Goal: Task Accomplishment & Management: Manage account settings

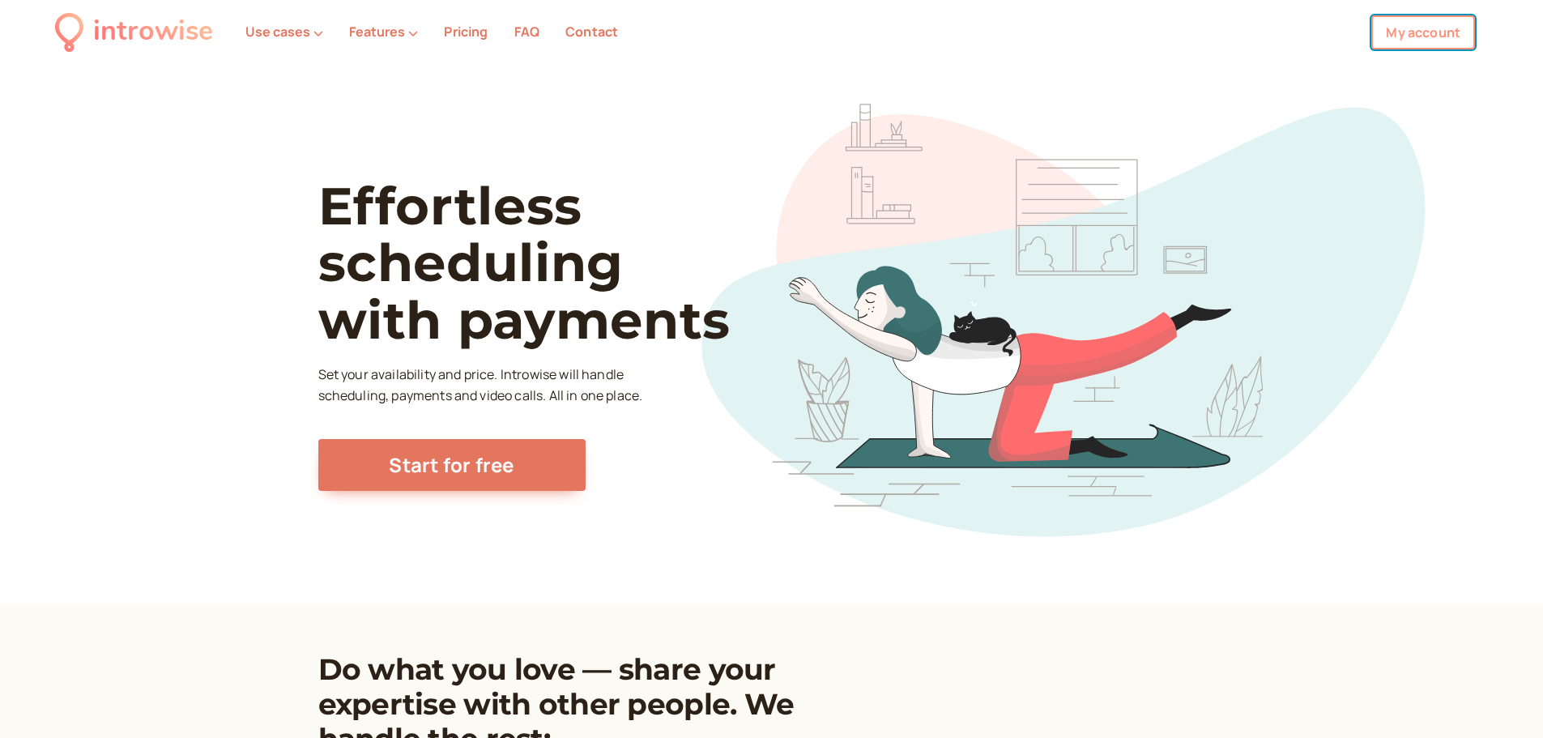
click at [1435, 31] on link "My account" at bounding box center [1423, 32] width 104 height 34
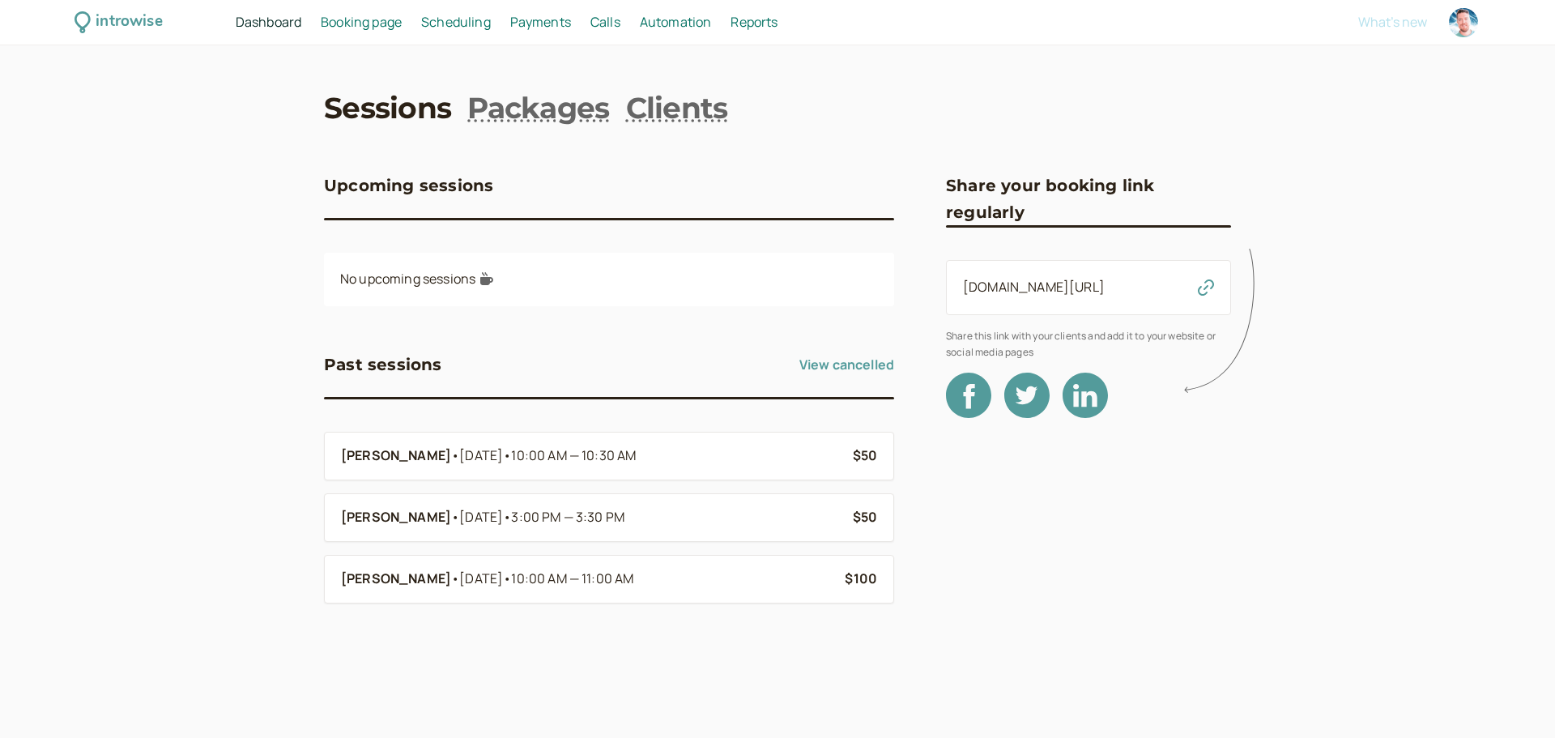
click at [363, 25] on span "Booking page" at bounding box center [361, 22] width 81 height 18
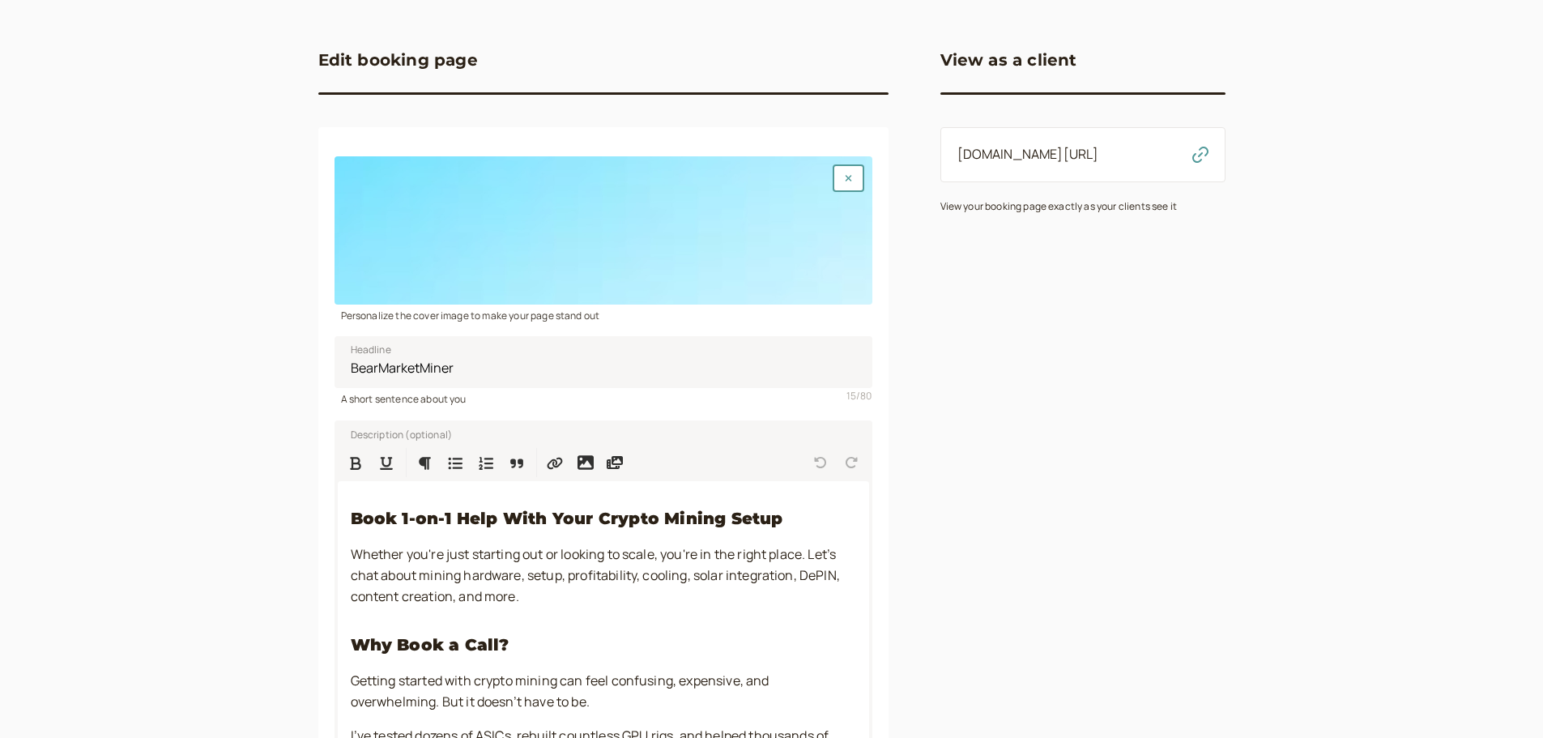
scroll to position [270, 0]
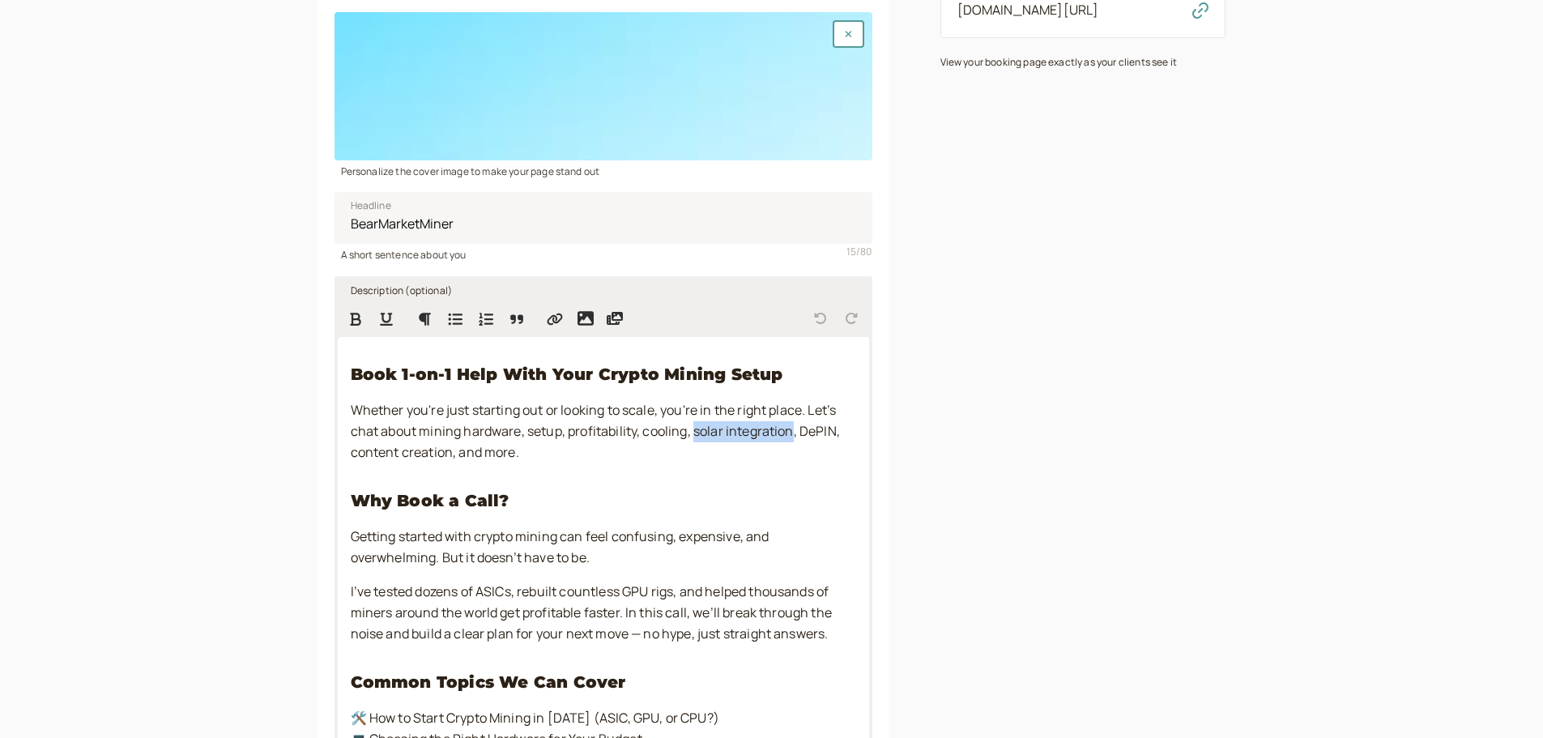
drag, startPoint x: 794, startPoint y: 439, endPoint x: 697, endPoint y: 435, distance: 96.4
click at [697, 435] on span "Whether you're just starting out or looking to scale, you're in the right place…" at bounding box center [597, 431] width 492 height 60
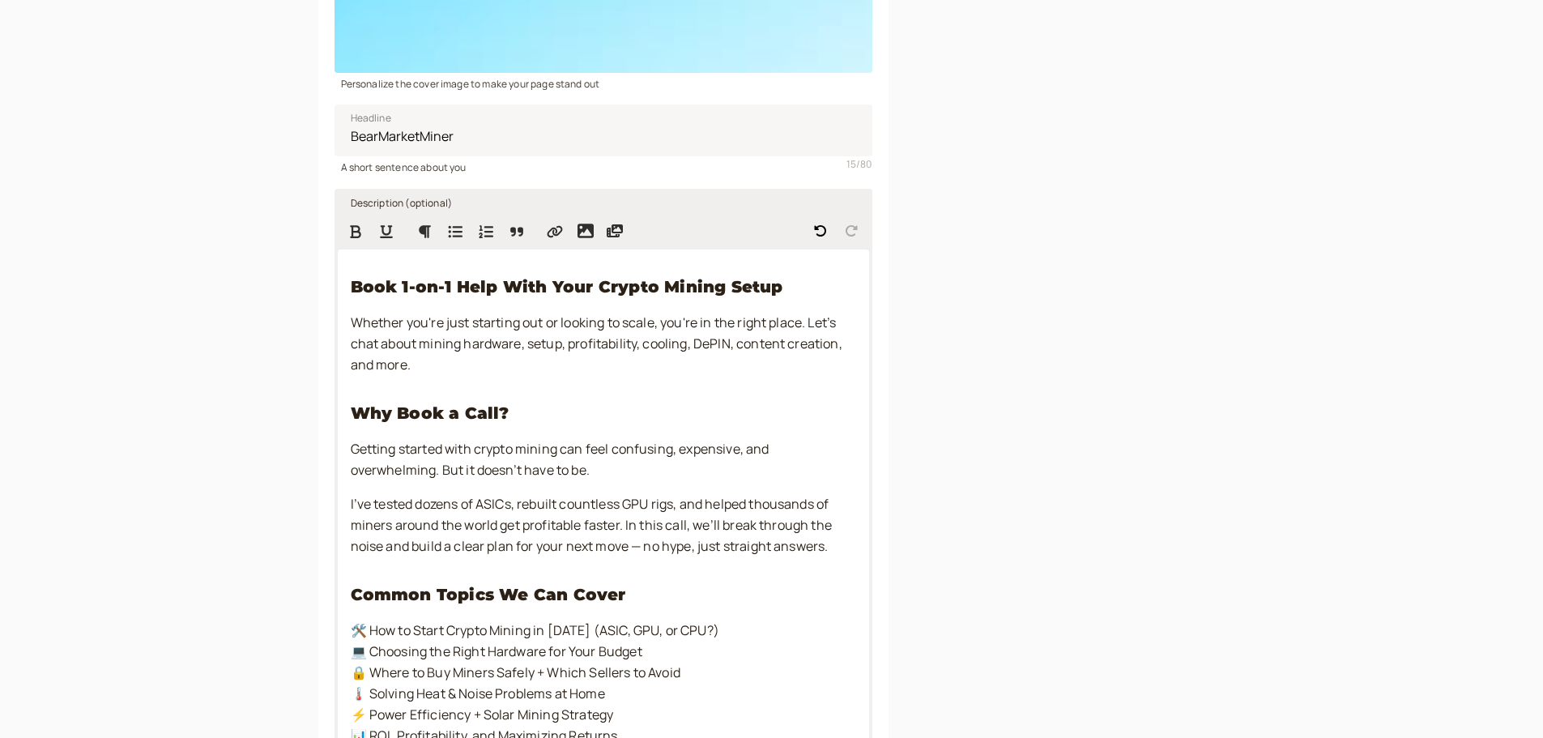
scroll to position [540, 0]
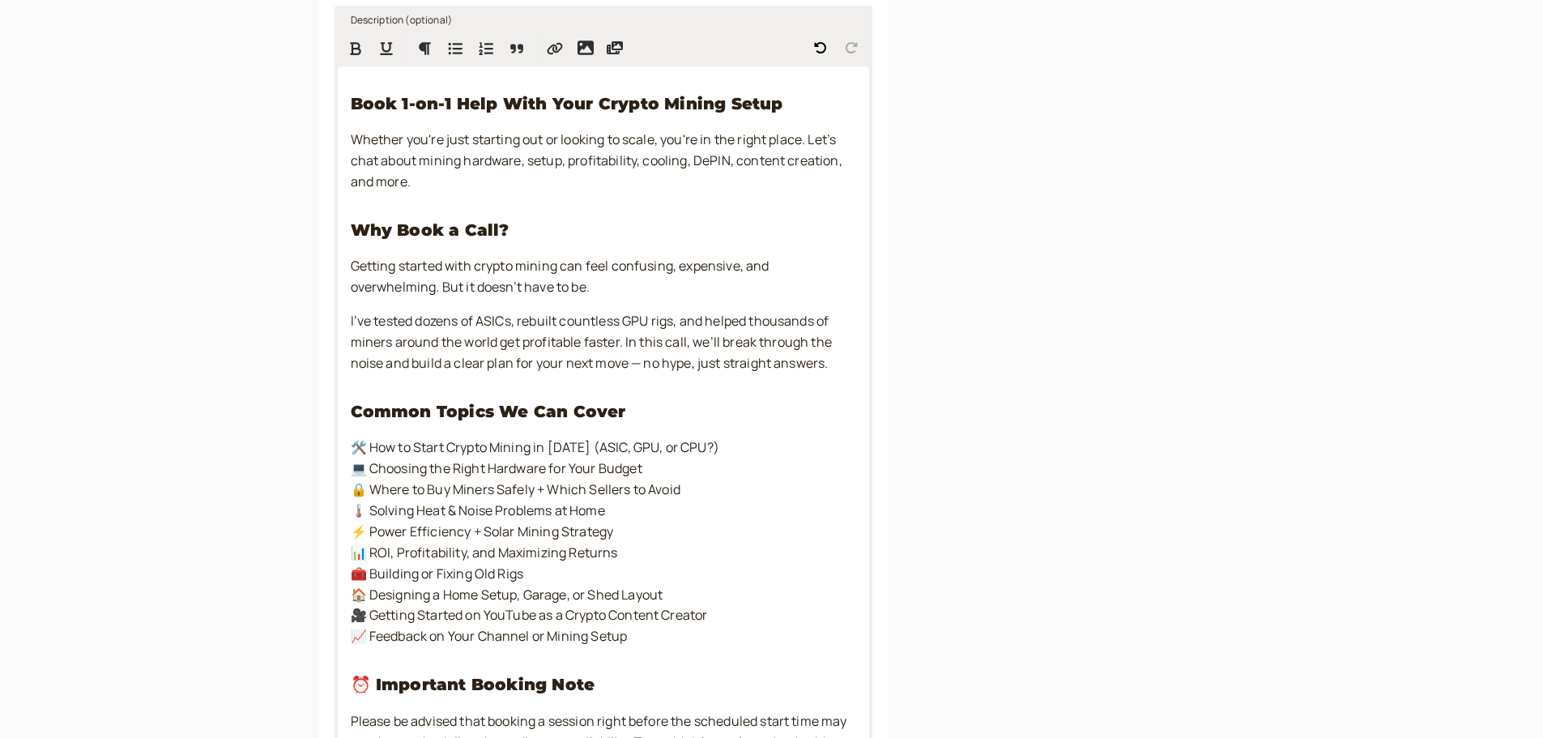
drag, startPoint x: 620, startPoint y: 530, endPoint x: 480, endPoint y: 532, distance: 140.1
click at [480, 532] on p "🛠️ How to Start Crypto Mining in 2025 (ASIC, GPU, or CPU?) 💻 Choosing the Right…" at bounding box center [603, 542] width 505 height 210
click at [577, 522] on span "⚡ Power Efficiency + Solar Mining Strategy" at bounding box center [482, 531] width 263 height 18
drag, startPoint x: 522, startPoint y: 531, endPoint x: 626, endPoint y: 530, distance: 103.7
click at [626, 530] on p "🛠️ How to Start Crypto Mining in 2025 (ASIC, GPU, or CPU?) 💻 Choosing the Right…" at bounding box center [603, 542] width 505 height 210
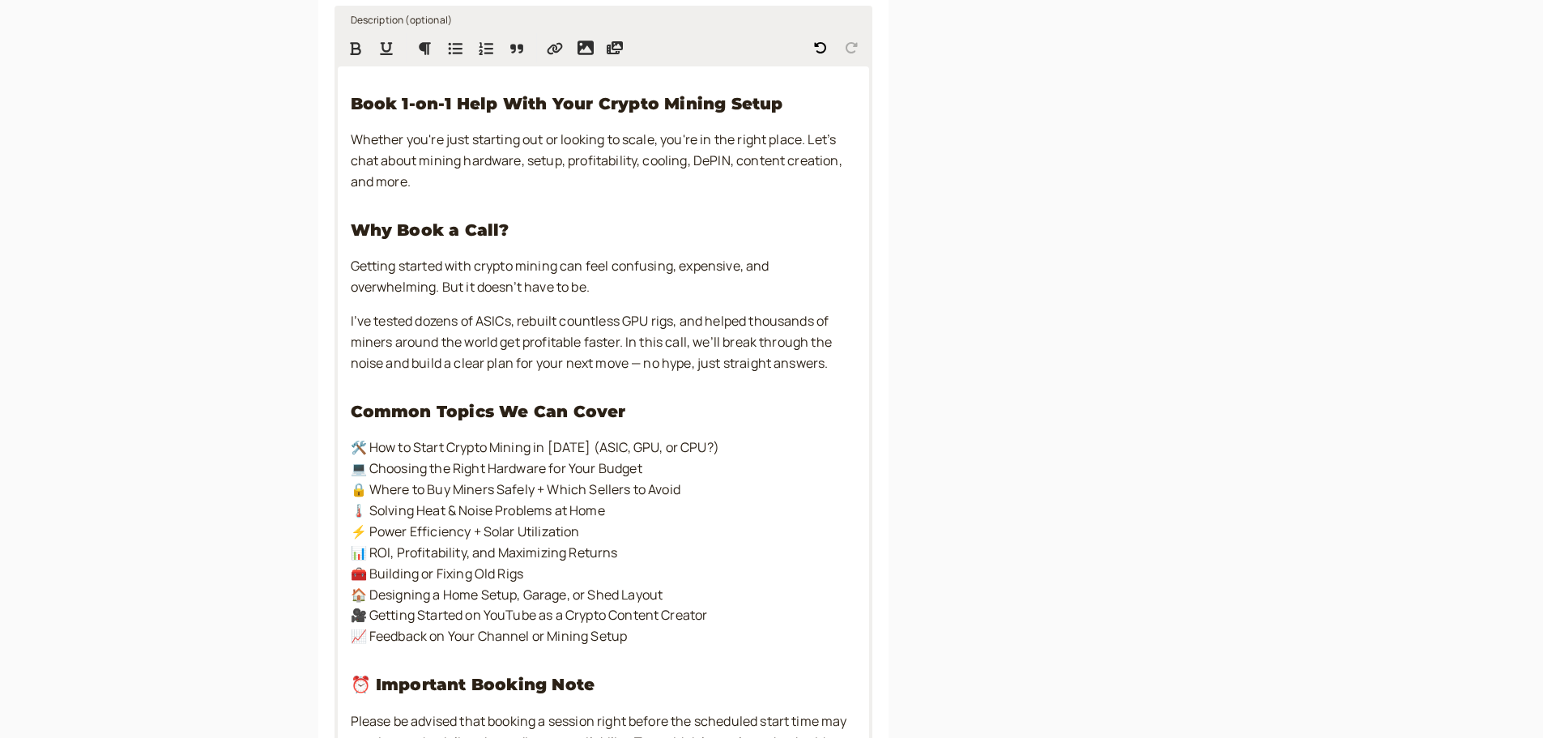
click at [571, 552] on span "📊 ROI, Profitability, and Maximizing Returns" at bounding box center [484, 552] width 267 height 18
click at [580, 533] on span "⚡ Power Efficiency + Solar Utilization" at bounding box center [465, 531] width 229 height 18
click at [990, 583] on div "View as a client introwise.com/bearmarketminer View your booking page exactly a…" at bounding box center [1082, 350] width 285 height 1501
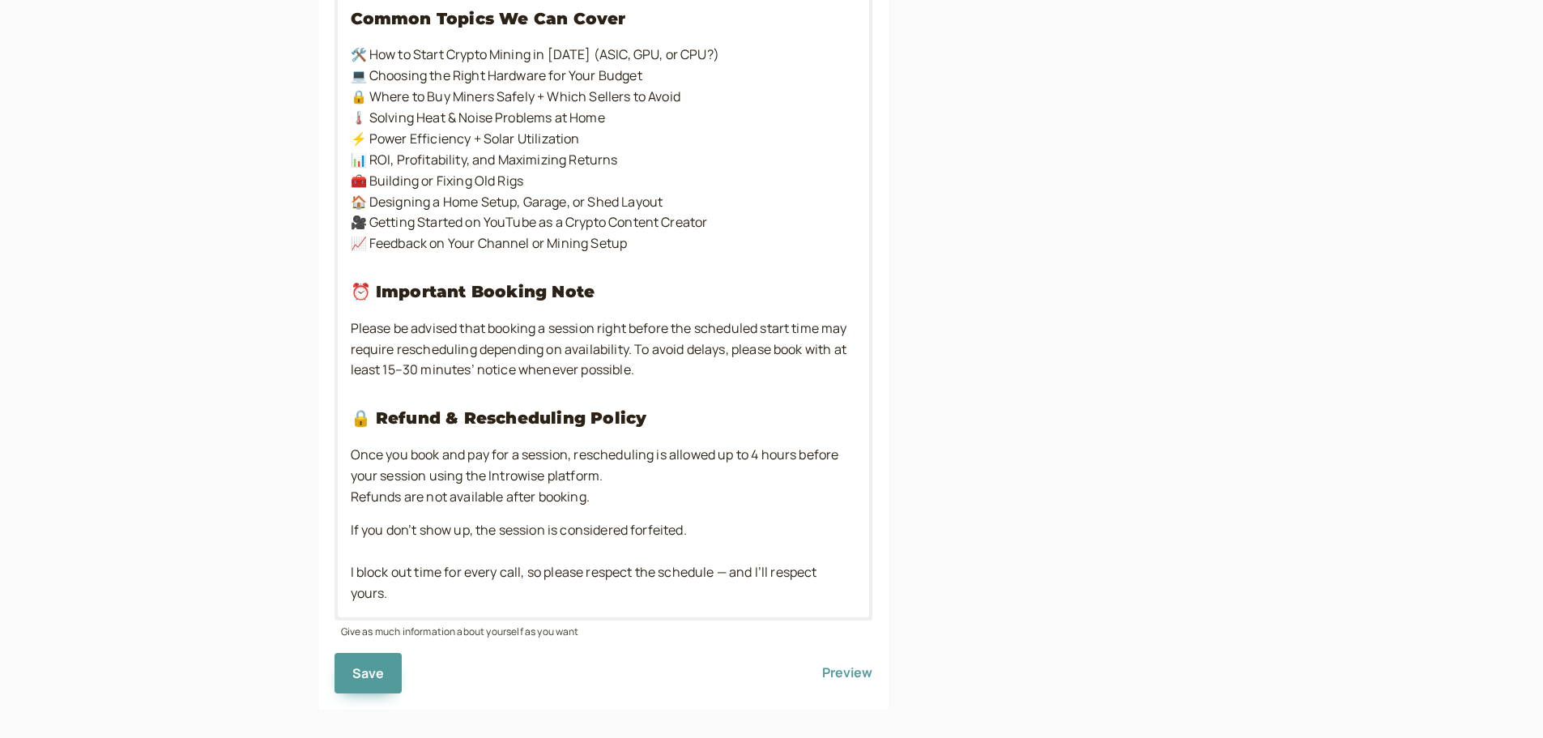
scroll to position [950, 0]
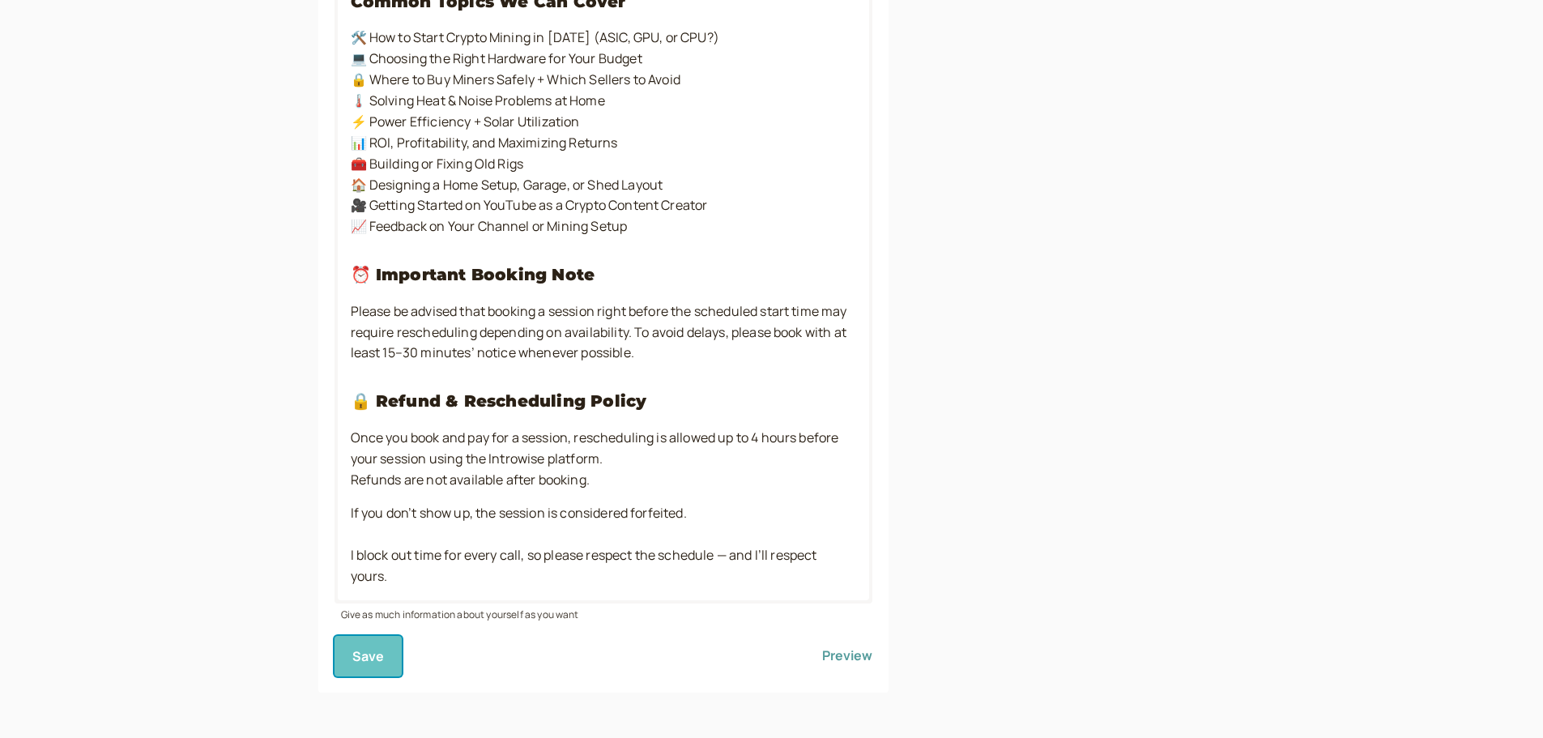
click at [381, 652] on span "Save" at bounding box center [368, 656] width 32 height 18
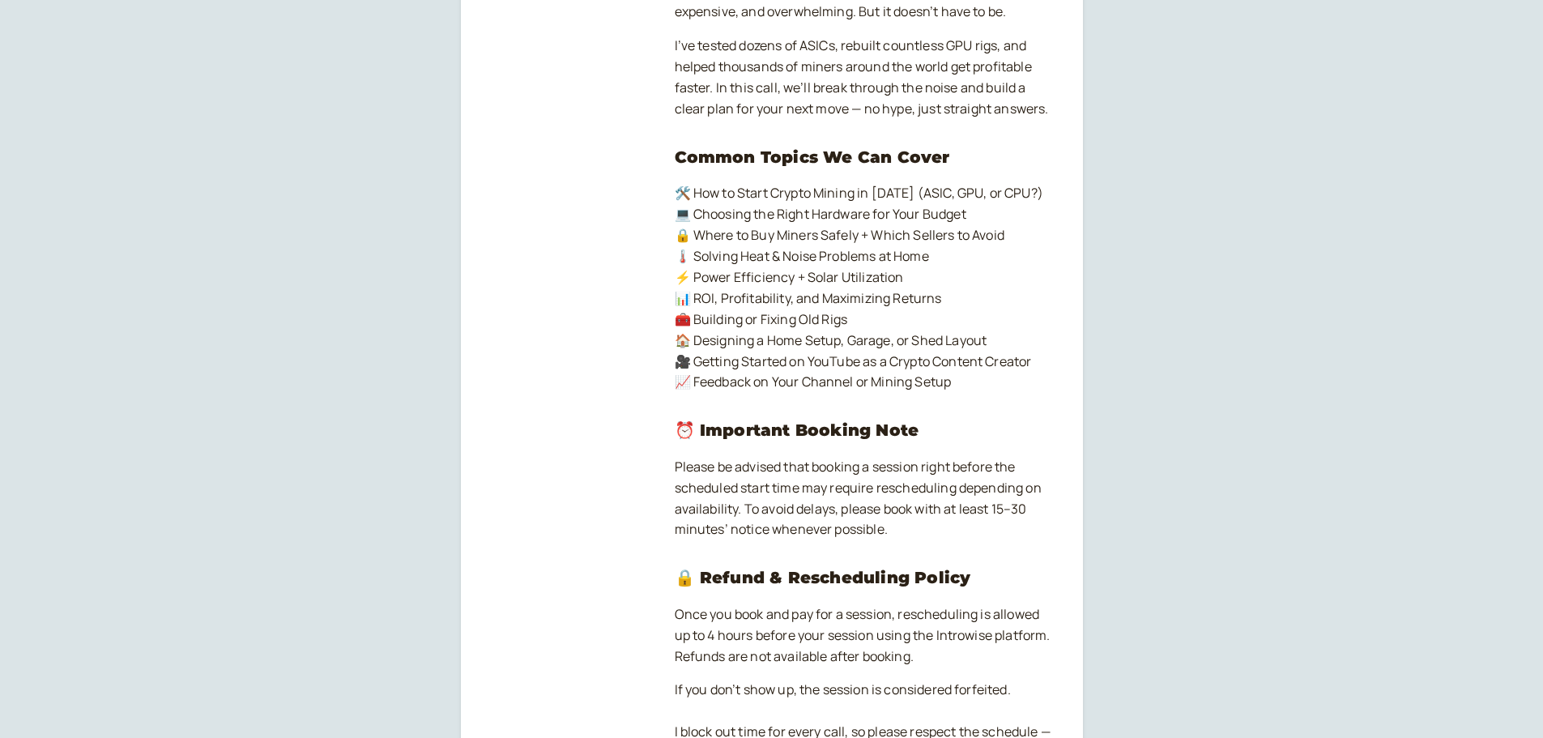
scroll to position [540, 0]
